Goal: Book appointment/travel/reservation

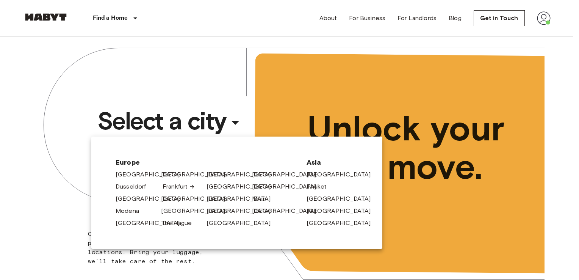
click at [165, 188] on link "Frankfurt" at bounding box center [179, 186] width 33 height 9
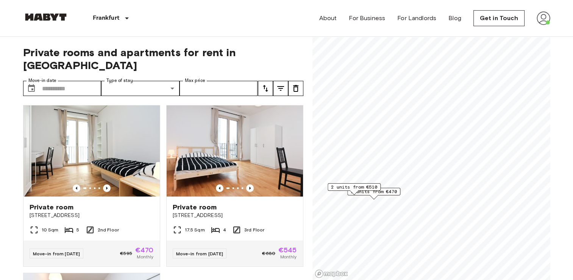
click at [399, 194] on div "1 units from €470" at bounding box center [373, 192] width 53 height 8
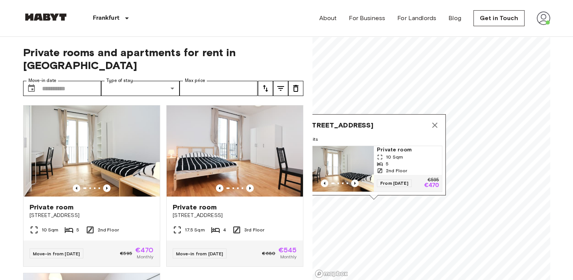
click at [391, 153] on span "10 Sqm" at bounding box center [394, 156] width 17 height 7
click at [435, 122] on icon "Map marker" at bounding box center [434, 124] width 5 height 5
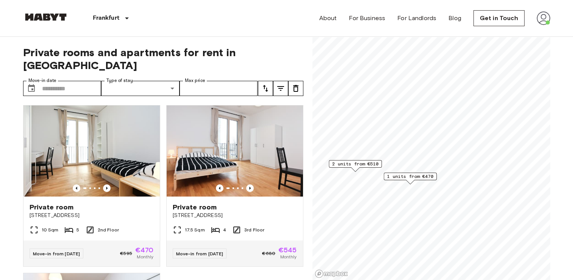
click at [358, 163] on span "2 units from €510" at bounding box center [355, 163] width 46 height 7
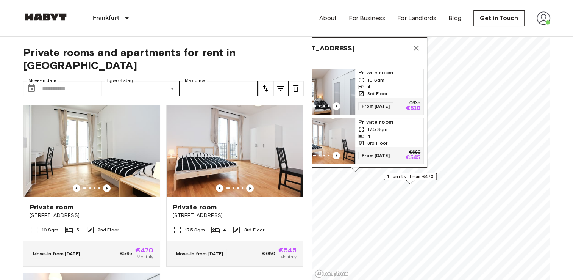
click at [383, 83] on div "4" at bounding box center [389, 86] width 62 height 7
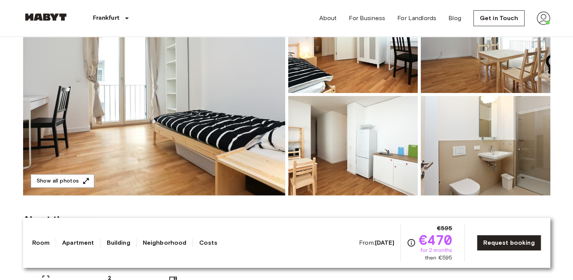
scroll to position [114, 0]
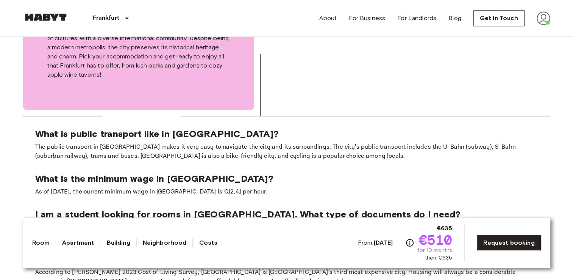
scroll to position [872, 0]
